Goal: Check status

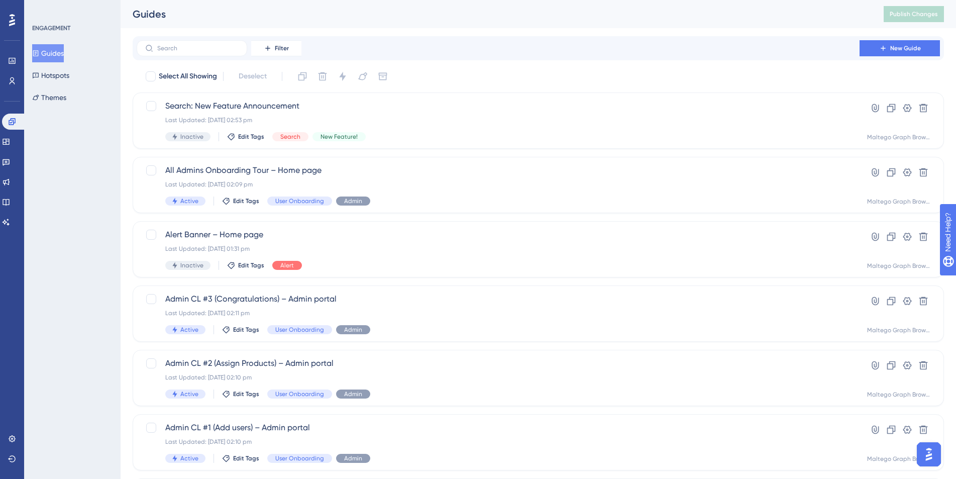
click at [64, 53] on button "Guides" at bounding box center [48, 53] width 32 height 18
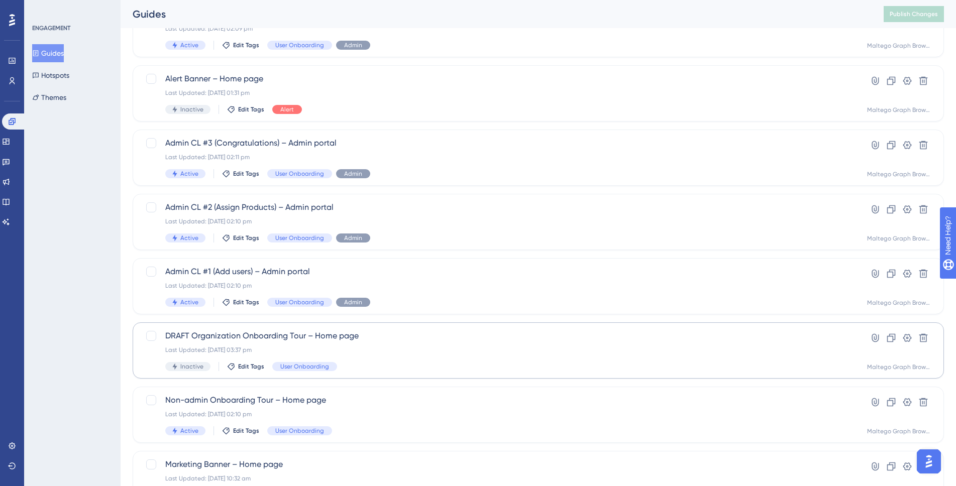
scroll to position [200, 0]
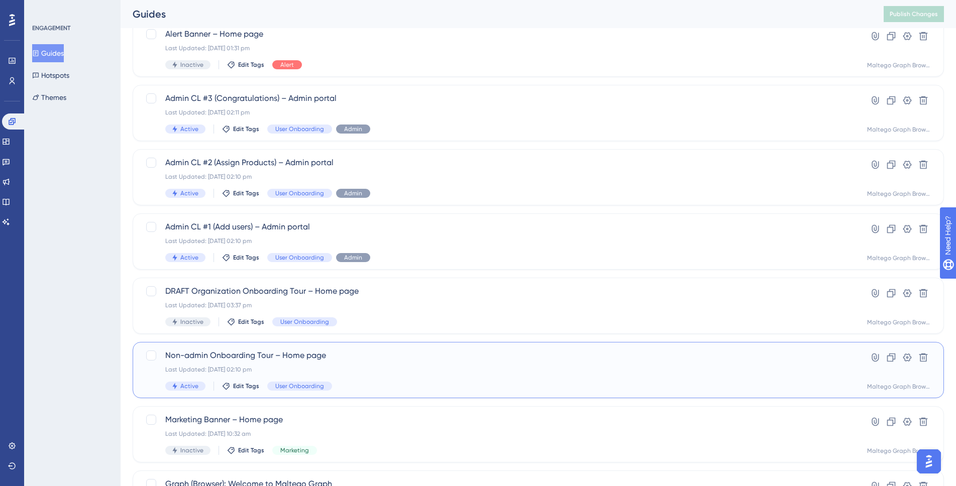
click at [413, 366] on div "Last Updated: [DATE] 02:10 pm" at bounding box center [498, 370] width 666 height 8
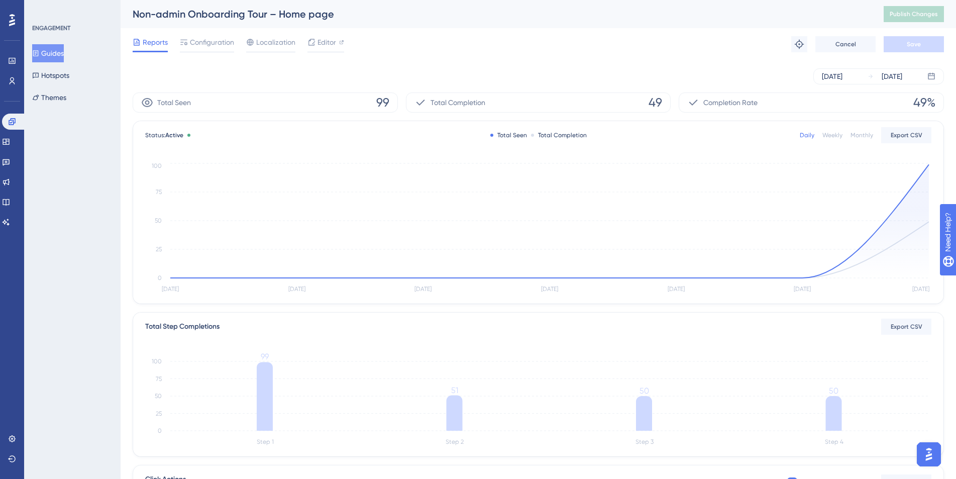
click at [49, 52] on button "Guides" at bounding box center [48, 53] width 32 height 18
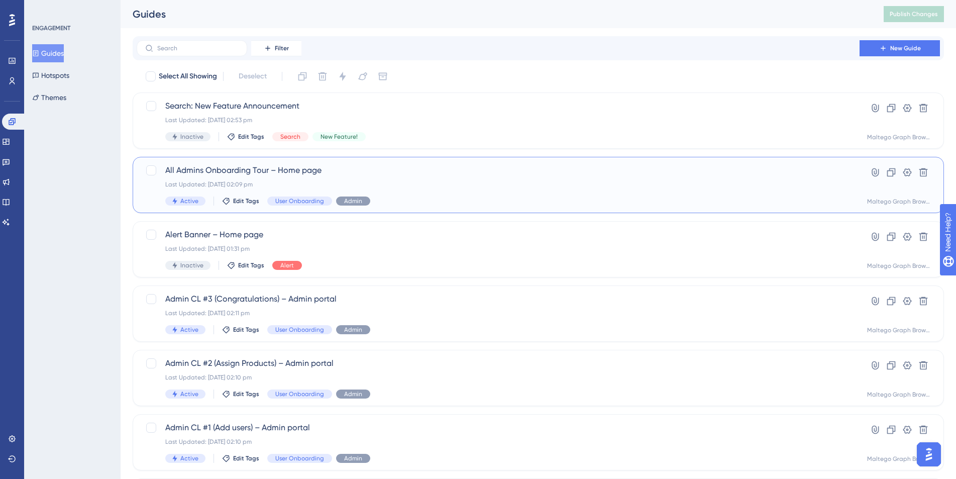
click at [450, 181] on div "Last Updated: [DATE] 02:09 pm" at bounding box center [498, 184] width 666 height 8
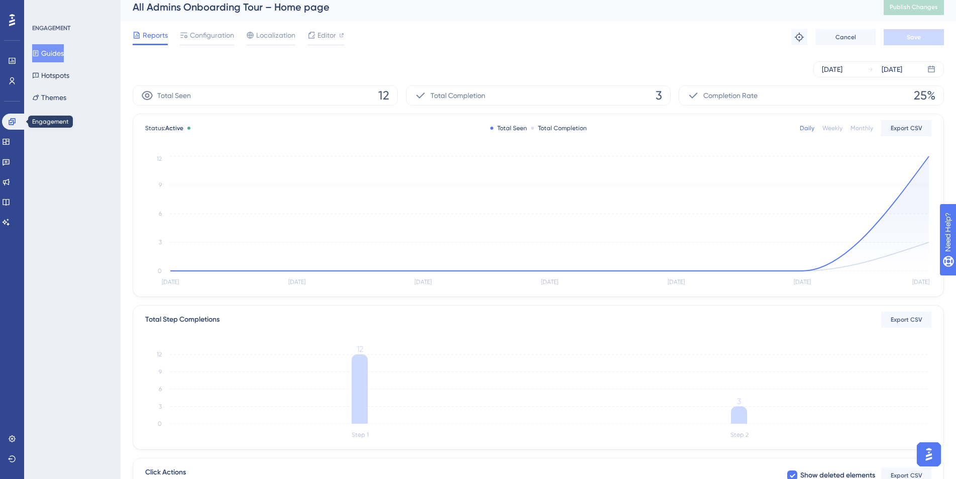
scroll to position [7, 0]
click at [10, 147] on link at bounding box center [6, 142] width 8 height 16
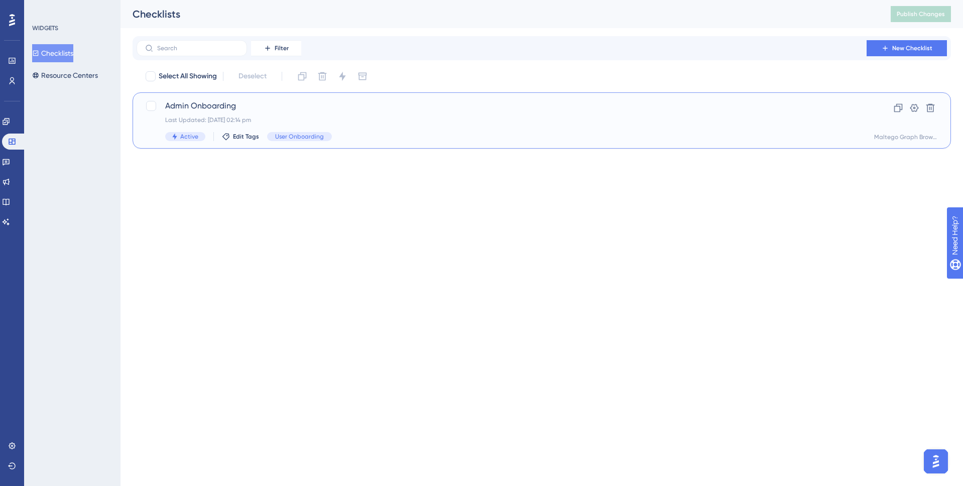
click at [434, 113] on div "Admin Onboarding Last Updated: [DATE] 02:14 pm Active Edit Tags User Onboarding" at bounding box center [501, 120] width 673 height 41
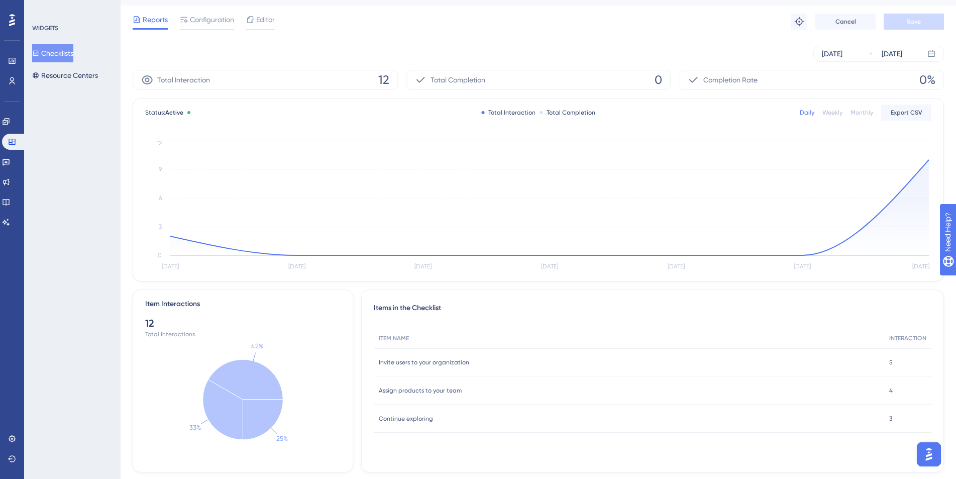
scroll to position [44, 0]
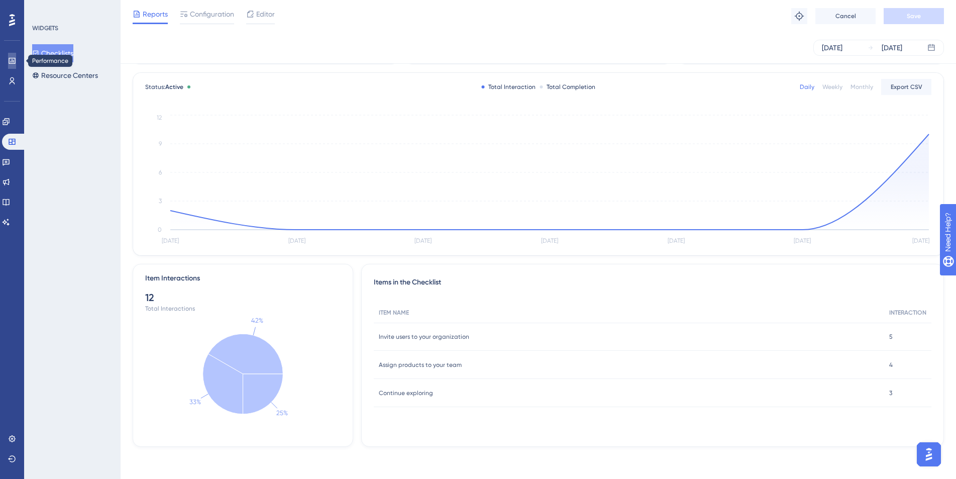
click at [14, 63] on icon at bounding box center [12, 61] width 7 height 6
